Goal: Information Seeking & Learning: Learn about a topic

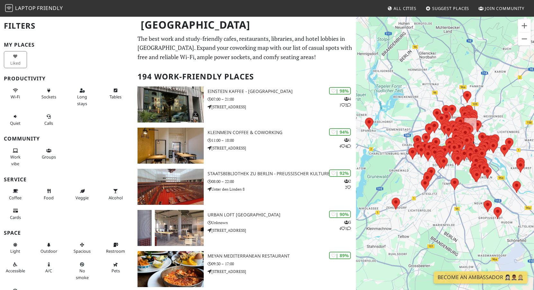
click at [502, 197] on div "To navigate, press the arrow keys." at bounding box center [445, 161] width 178 height 290
click at [530, 21] on button "Zoom in" at bounding box center [524, 25] width 13 height 13
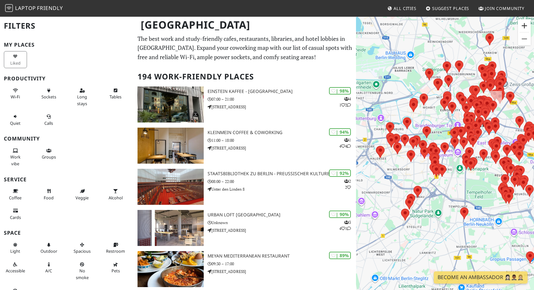
click at [527, 24] on button "Zoom in" at bounding box center [524, 25] width 13 height 13
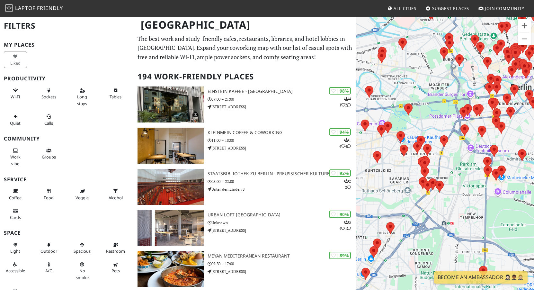
drag, startPoint x: 454, startPoint y: 77, endPoint x: 490, endPoint y: 81, distance: 35.8
click at [420, 118] on div "To navigate, press the arrow keys." at bounding box center [445, 161] width 178 height 290
drag, startPoint x: 472, startPoint y: 77, endPoint x: 414, endPoint y: 140, distance: 85.5
click at [414, 140] on div "To navigate, press the arrow keys." at bounding box center [445, 161] width 178 height 290
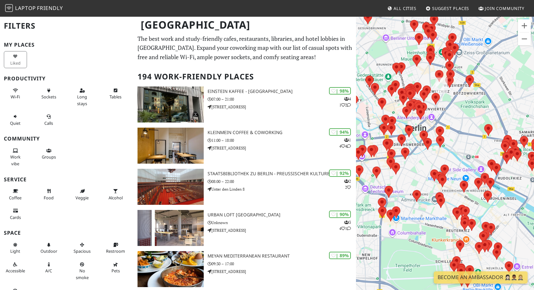
drag, startPoint x: 514, startPoint y: 136, endPoint x: 398, endPoint y: 182, distance: 124.9
click at [398, 182] on div "To navigate, press the arrow keys." at bounding box center [445, 161] width 178 height 290
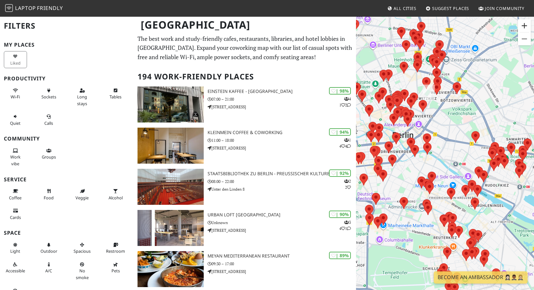
click at [528, 26] on button "Zoom in" at bounding box center [524, 25] width 13 height 13
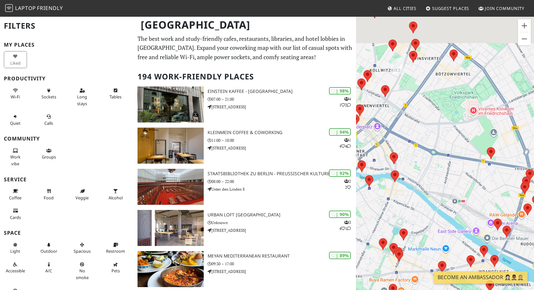
drag, startPoint x: 434, startPoint y: 121, endPoint x: 414, endPoint y: 197, distance: 78.9
click at [414, 197] on div "To navigate, press the arrow keys." at bounding box center [445, 161] width 178 height 290
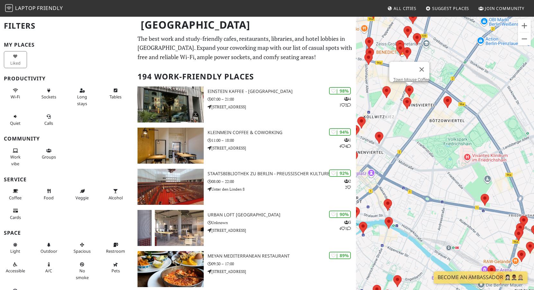
click at [405, 85] on area at bounding box center [405, 85] width 0 height 0
click at [414, 77] on link "Town Mouse Coffee" at bounding box center [411, 79] width 36 height 5
click at [443, 96] on area at bounding box center [443, 96] width 0 height 0
click at [449, 88] on link "metime food [GEOGRAPHIC_DATA]" at bounding box center [449, 90] width 63 height 5
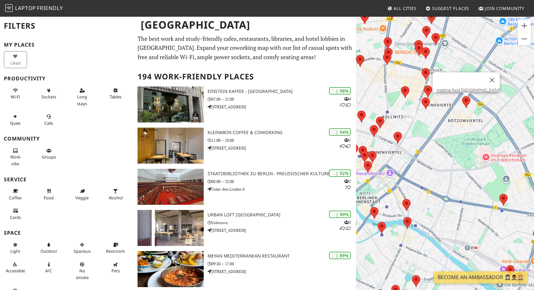
click at [374, 86] on div "To navigate, press the arrow keys. metime food Berlin" at bounding box center [445, 161] width 178 height 290
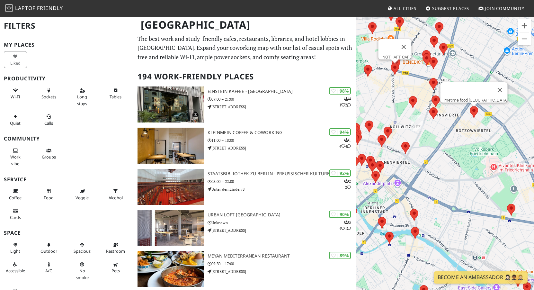
click at [391, 63] on area at bounding box center [391, 63] width 0 height 0
click at [398, 55] on link "NOTHAFT CAFE" at bounding box center [396, 57] width 29 height 5
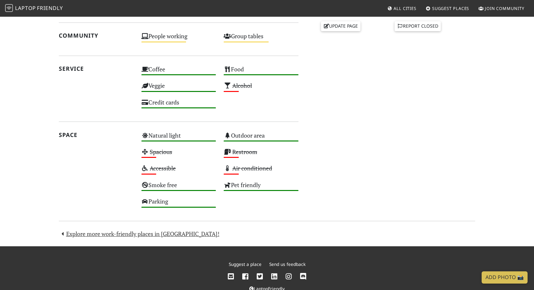
scroll to position [306, 0]
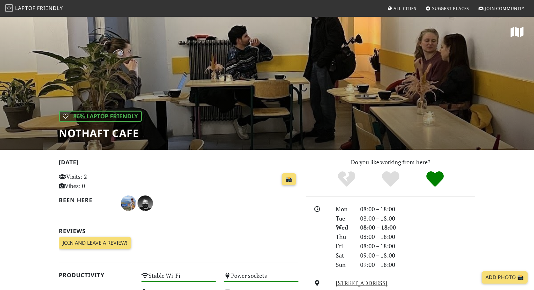
click at [361, 109] on div "| 86% Laptop Friendly NOTHAFT CAFE" at bounding box center [267, 83] width 534 height 134
